Goal: Task Accomplishment & Management: Manage account settings

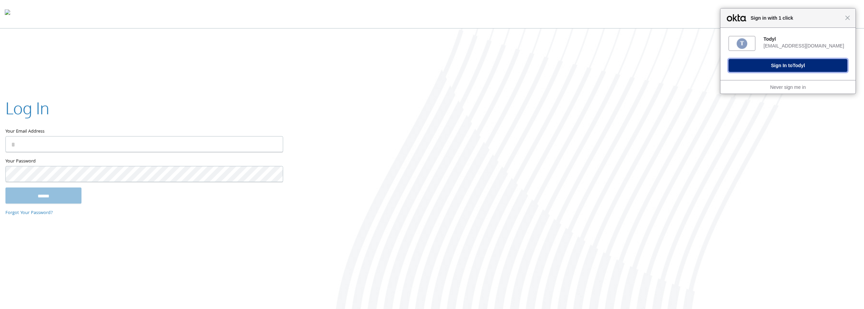
click at [760, 65] on button "Sign In to [GEOGRAPHIC_DATA]" at bounding box center [788, 65] width 119 height 13
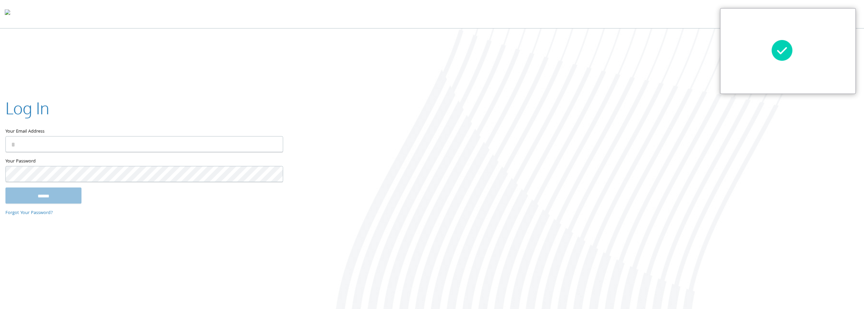
type input "**********"
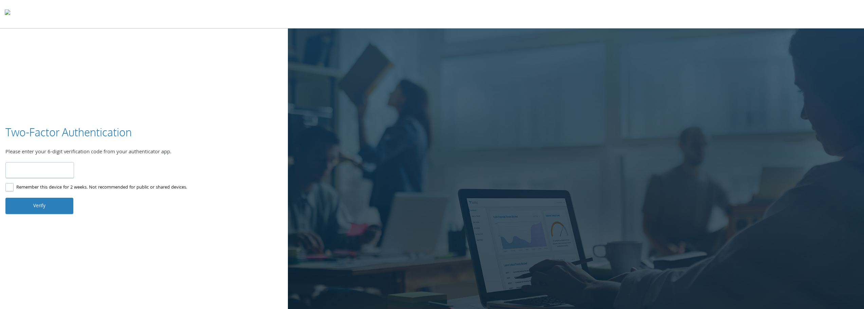
click at [39, 174] on input "number" at bounding box center [39, 170] width 69 height 16
type input "******"
